Goal: Information Seeking & Learning: Find specific fact

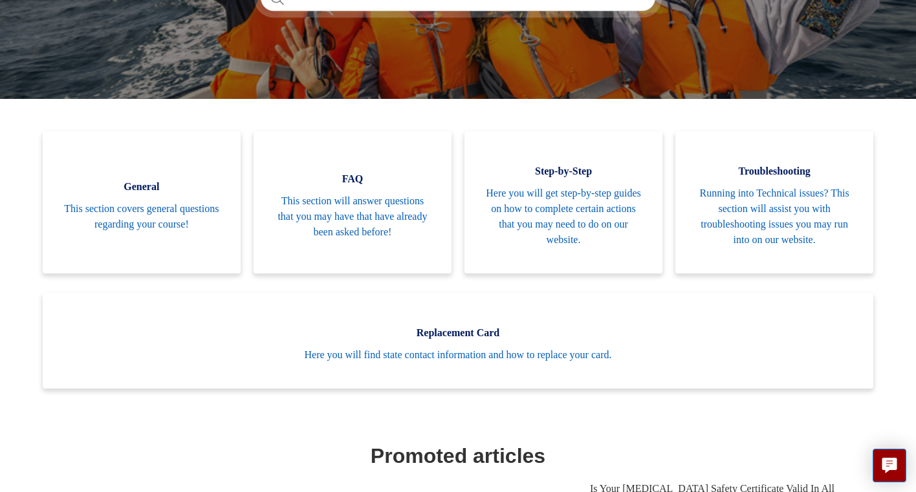
scroll to position [228, 0]
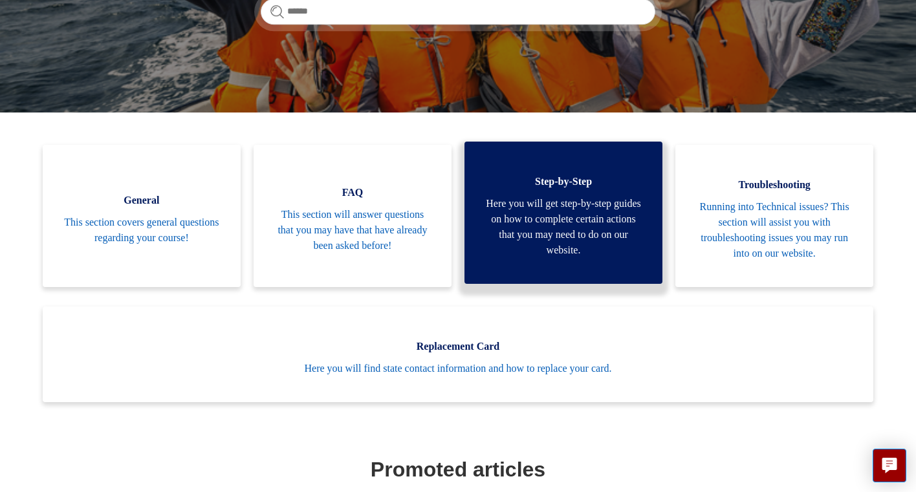
click at [574, 248] on span "Here you will get step-by-step guides on how to complete certain actions that y…" at bounding box center [563, 227] width 159 height 62
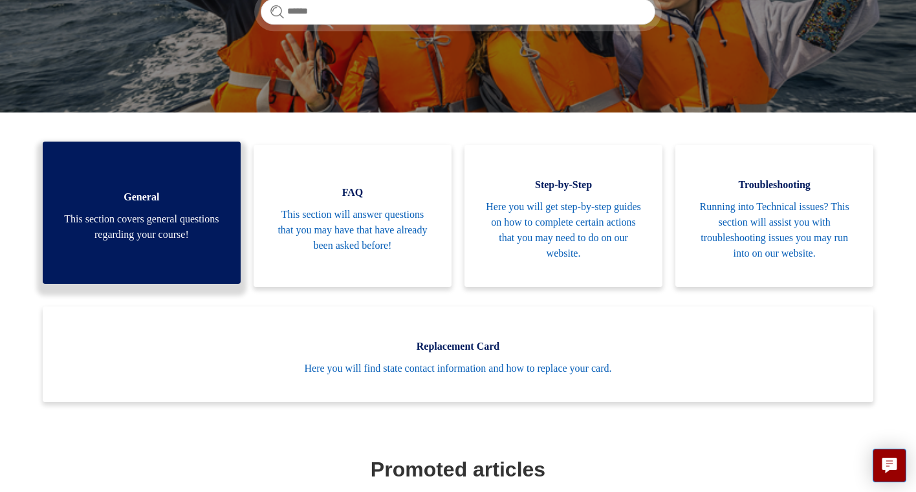
click at [155, 205] on link "General This section covers general questions regarding your course!" at bounding box center [142, 213] width 198 height 142
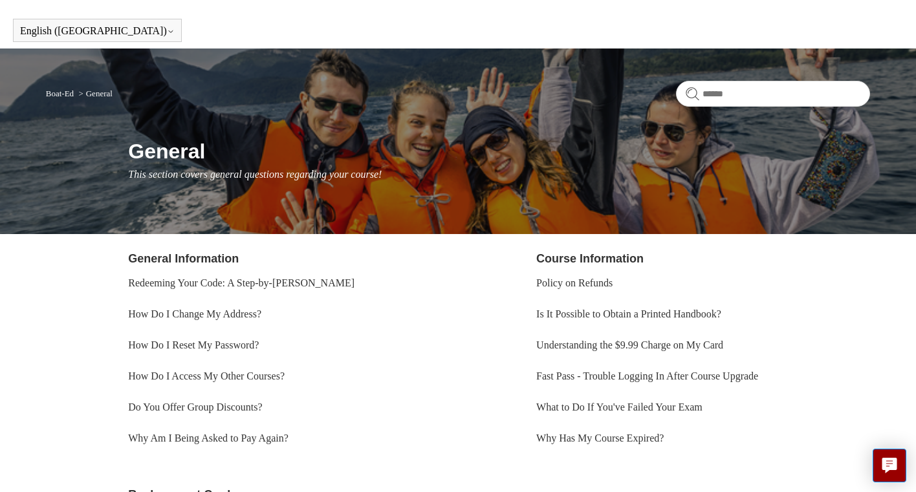
scroll to position [37, 0]
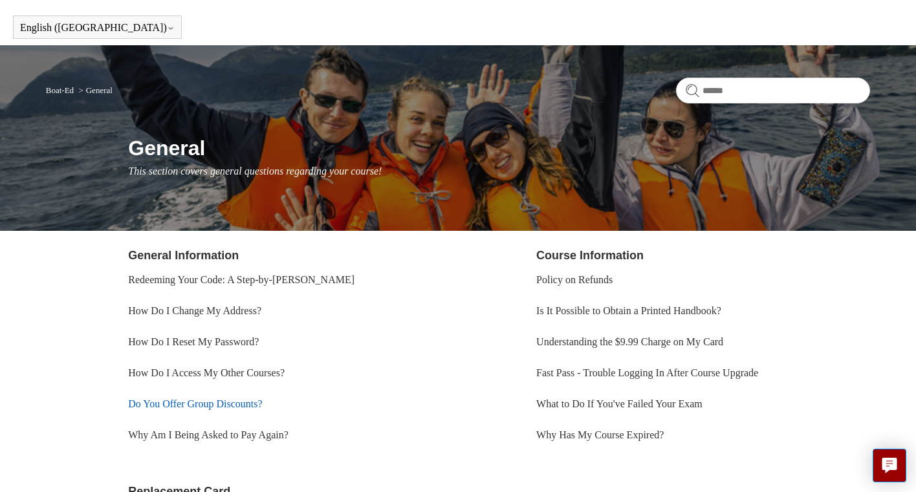
click at [184, 403] on link "Do You Offer Group Discounts?" at bounding box center [195, 403] width 134 height 11
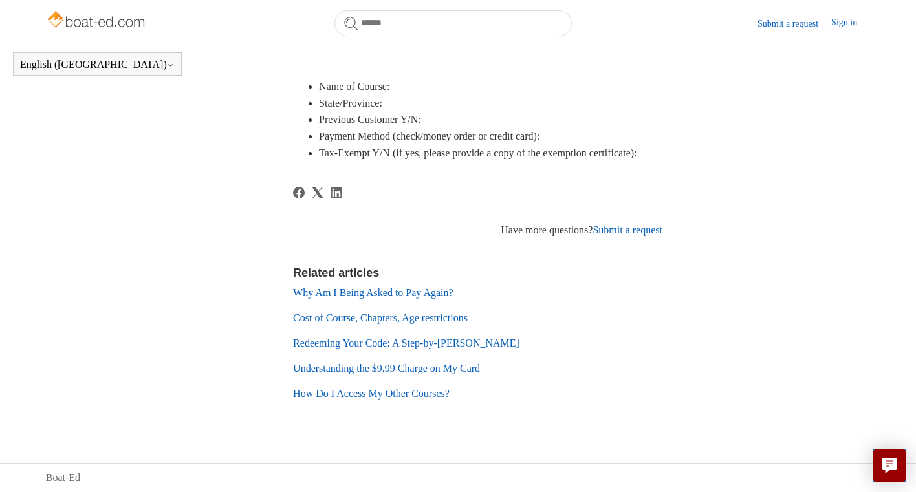
scroll to position [444, 0]
click at [319, 299] on li "Why Am I Being Asked to Pay Again?" at bounding box center [581, 294] width 577 height 16
click at [321, 294] on link "Why Am I Being Asked to Pay Again?" at bounding box center [373, 293] width 160 height 11
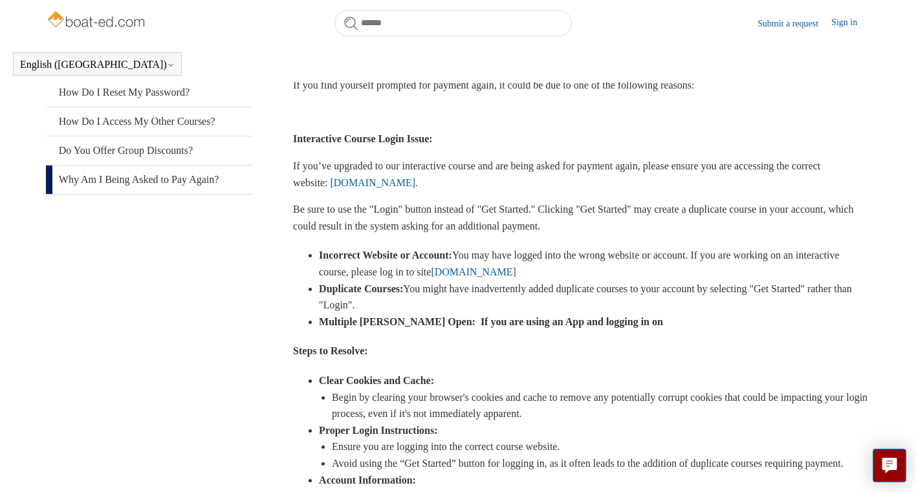
scroll to position [238, 0]
